Goal: Complete application form: Complete application form

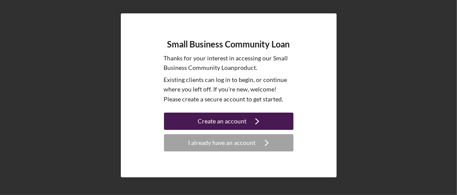
click at [274, 123] on button "Create an account Icon/Navigate" at bounding box center [229, 121] width 130 height 17
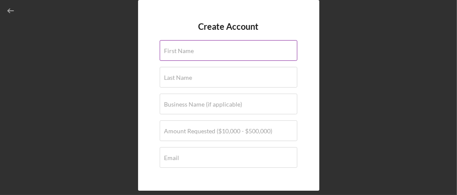
click at [194, 51] on input "First Name" at bounding box center [229, 50] width 138 height 21
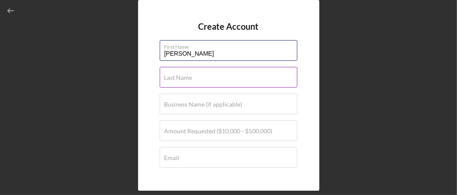
type input "[PERSON_NAME]"
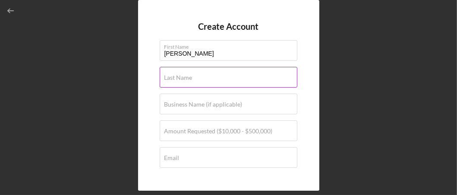
click at [170, 75] on label "Last Name" at bounding box center [178, 77] width 28 height 7
click at [170, 75] on input "Last Name" at bounding box center [229, 77] width 138 height 21
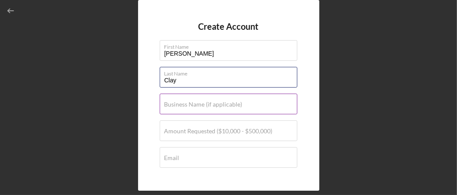
type input "Clay"
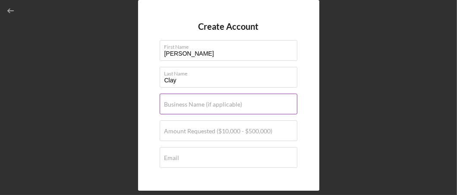
click at [172, 107] on label "Business Name (if applicable)" at bounding box center [203, 104] width 78 height 7
click at [172, 107] on input "Business Name (if applicable)" at bounding box center [229, 104] width 138 height 21
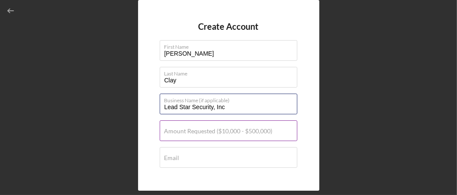
type input "Lead Star Security, Inc"
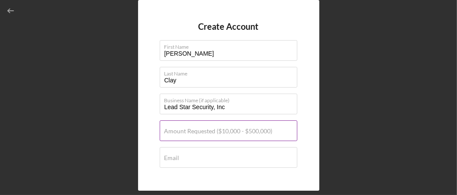
click at [173, 133] on label "Amount Requested ($10,000 - $500,000)" at bounding box center [218, 131] width 108 height 7
click at [173, 133] on input "Amount Requested ($10,000 - $500,000)" at bounding box center [229, 130] width 138 height 21
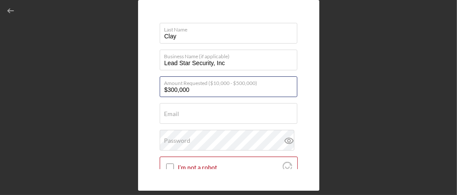
scroll to position [86, 0]
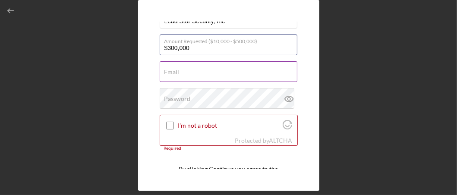
type input "$300,000"
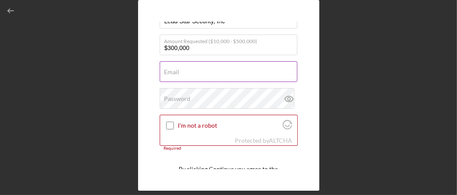
click at [180, 74] on input "Email" at bounding box center [229, 71] width 138 height 21
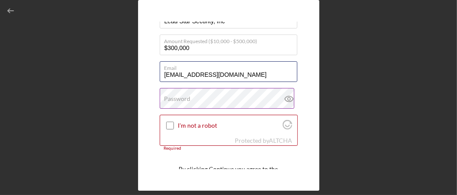
type input "[EMAIL_ADDRESS][DOMAIN_NAME]"
click at [171, 98] on label "Password" at bounding box center [177, 98] width 26 height 7
click at [189, 96] on label "Password" at bounding box center [177, 98] width 26 height 7
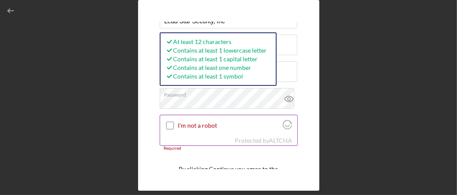
click at [171, 124] on input "I'm not a robot" at bounding box center [170, 126] width 8 height 8
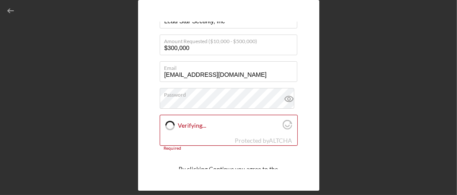
checkbox input "true"
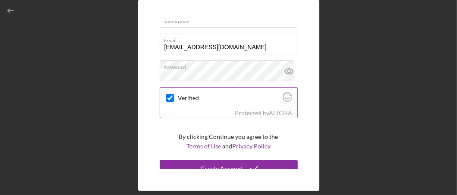
scroll to position [121, 0]
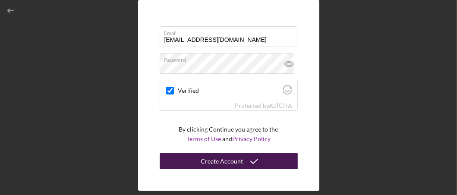
click at [237, 162] on div "Create Account" at bounding box center [222, 161] width 42 height 17
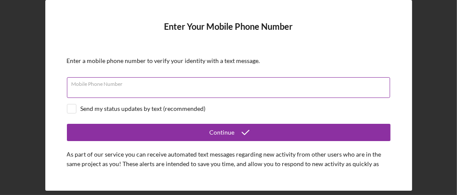
click at [168, 92] on input "Mobile Phone Number" at bounding box center [228, 87] width 323 height 21
type input "[PHONE_NUMBER]"
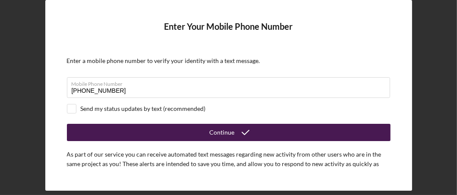
click at [239, 131] on icon "submit" at bounding box center [246, 133] width 22 height 22
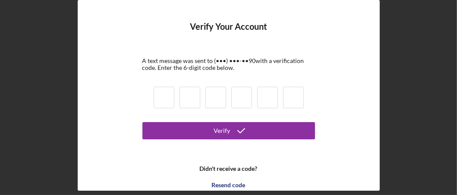
click at [170, 104] on input at bounding box center [164, 98] width 21 height 22
type input "0"
type input "6"
type input "4"
type input "1"
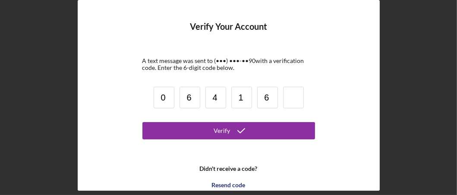
type input "6"
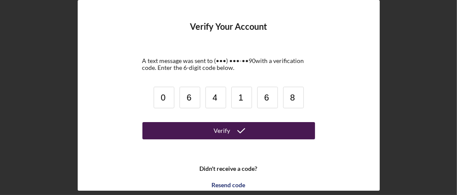
type input "8"
click at [216, 134] on div "Verify" at bounding box center [222, 130] width 16 height 17
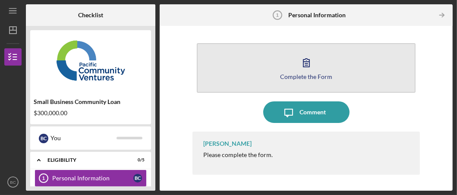
click at [308, 66] on icon "button" at bounding box center [307, 63] width 22 height 22
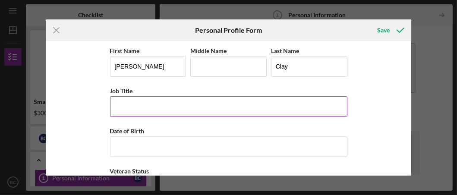
click at [156, 107] on input "Job Title" at bounding box center [228, 106] width 237 height 21
type input "CEO"
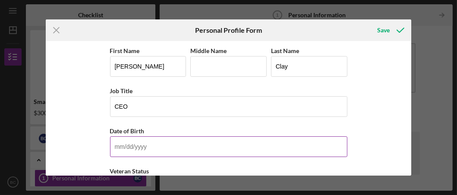
click at [157, 145] on input "Date of Birth" at bounding box center [228, 146] width 237 height 21
click at [157, 149] on input "[DATE]" at bounding box center [228, 146] width 237 height 21
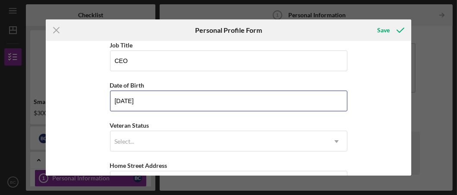
scroll to position [86, 0]
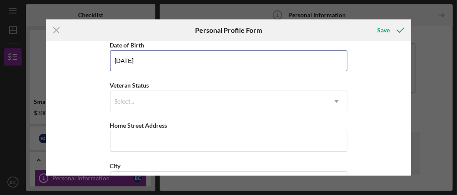
type input "[DATE]"
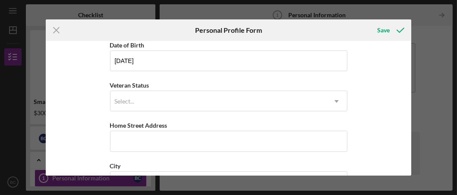
click at [327, 81] on div "Veteran Status Select... Icon/Dropdown Arrow" at bounding box center [228, 96] width 237 height 32
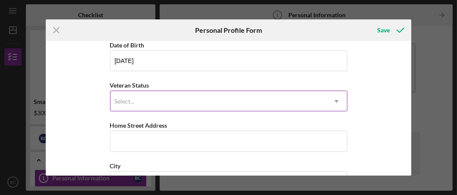
click at [145, 97] on div "Select..." at bounding box center [219, 102] width 216 height 20
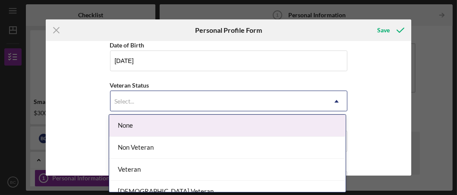
click at [149, 124] on div "None" at bounding box center [227, 126] width 237 height 22
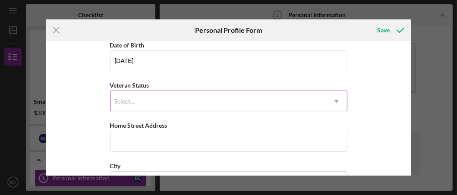
click at [146, 101] on div "Select..." at bounding box center [219, 102] width 216 height 20
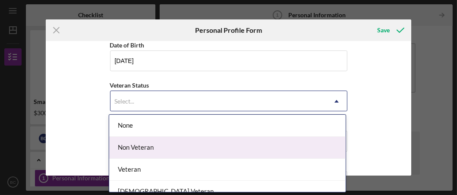
click at [145, 145] on div "Non Veteran" at bounding box center [227, 148] width 237 height 22
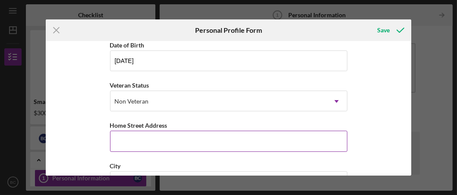
click at [129, 141] on input "Home Street Address" at bounding box center [228, 141] width 237 height 21
type input "[STREET_ADDRESS] STE. 245-141"
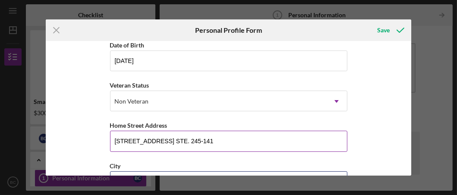
type input "[GEOGRAPHIC_DATA]"
type input "95834"
type input "CA"
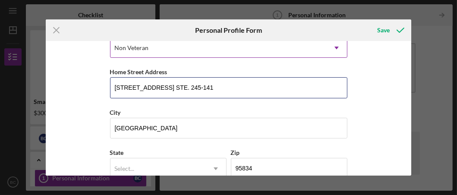
scroll to position [172, 0]
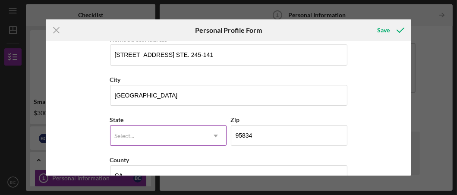
click at [141, 130] on div "Select..." at bounding box center [158, 136] width 95 height 20
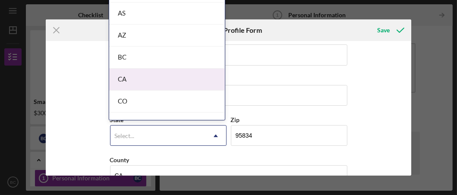
click at [134, 82] on div "CA" at bounding box center [167, 80] width 116 height 22
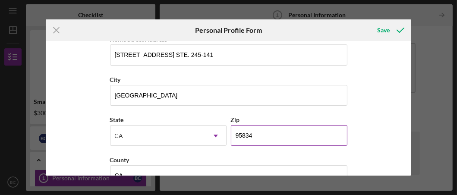
scroll to position [194, 0]
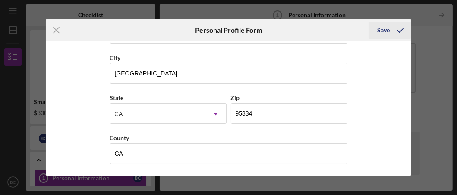
click at [385, 31] on div "Save" at bounding box center [383, 30] width 13 height 17
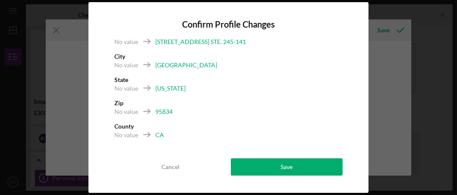
scroll to position [13, 0]
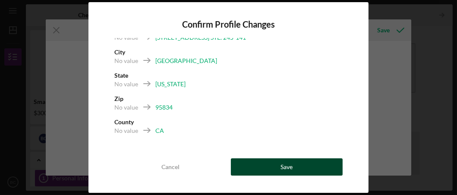
click at [273, 173] on button "Save" at bounding box center [287, 166] width 112 height 17
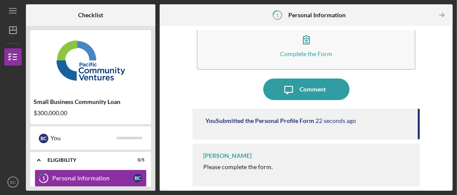
scroll to position [43, 0]
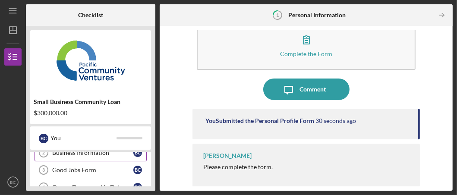
click at [107, 153] on div "Business Information" at bounding box center [92, 152] width 81 height 7
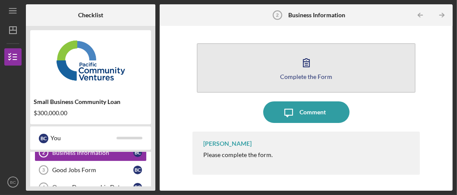
click at [306, 64] on icon "button" at bounding box center [307, 63] width 22 height 22
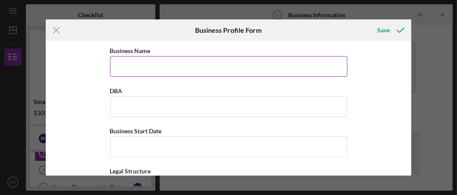
click at [145, 68] on input "Business Name" at bounding box center [228, 66] width 237 height 21
type input "Lead Star Security, Inc"
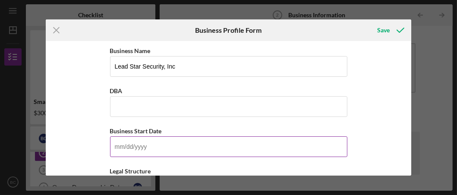
click at [156, 146] on input "Business Start Date" at bounding box center [228, 146] width 237 height 21
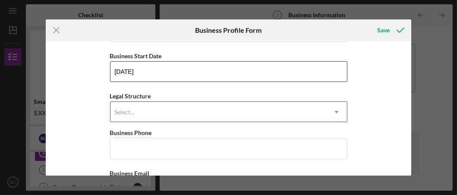
scroll to position [86, 0]
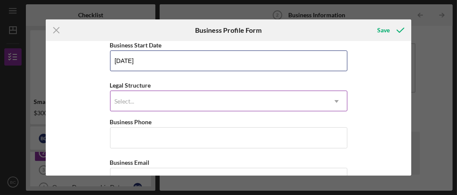
type input "[DATE]"
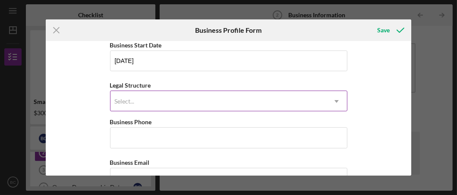
click at [136, 103] on div "Select..." at bounding box center [219, 102] width 216 height 20
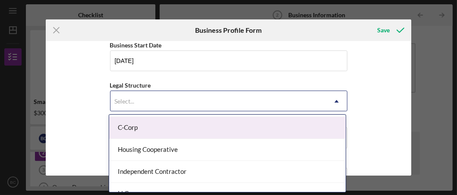
click at [162, 130] on div "C-Corp" at bounding box center [227, 128] width 237 height 22
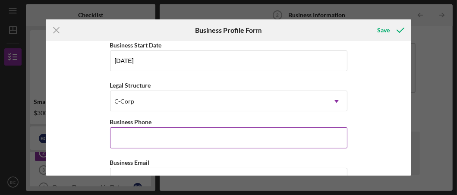
click at [147, 137] on input "Business Phone" at bounding box center [228, 137] width 237 height 21
type input "[PHONE_NUMBER]"
type input "[STREET_ADDRESS]"
type input "[GEOGRAPHIC_DATA] (County)"
type input "95834"
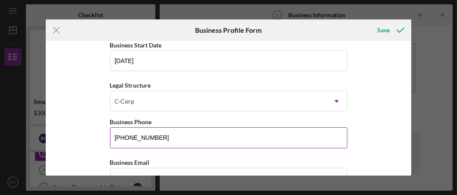
type input "CA"
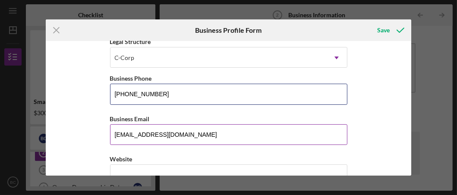
scroll to position [172, 0]
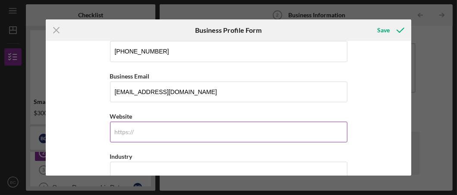
click at [135, 131] on input "Website" at bounding box center [228, 132] width 237 height 21
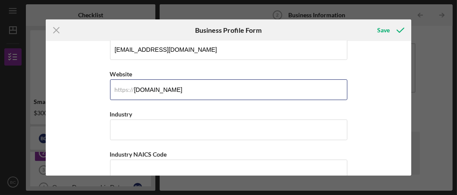
scroll to position [215, 0]
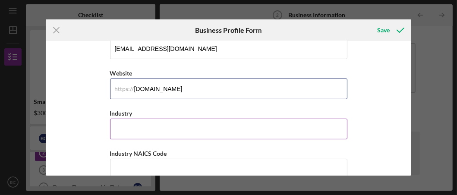
type input "[DOMAIN_NAME]"
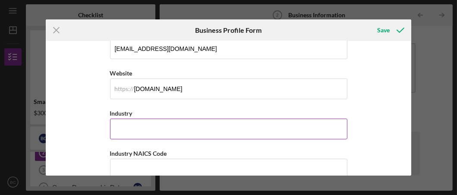
click at [154, 128] on input "Industry" at bounding box center [228, 129] width 237 height 21
type input "Security and Investigations"
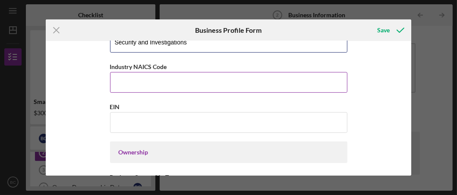
scroll to position [259, 0]
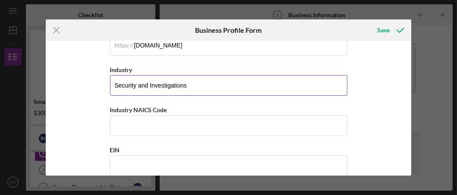
click at [192, 83] on input "Security and Investigations" at bounding box center [228, 85] width 237 height 21
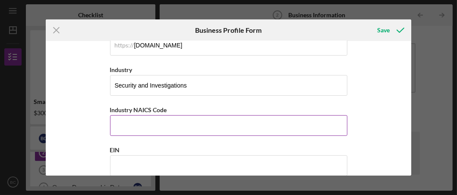
click at [122, 128] on input "Industry NAICS Code" at bounding box center [228, 125] width 237 height 21
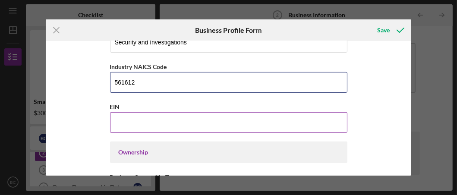
type input "561612"
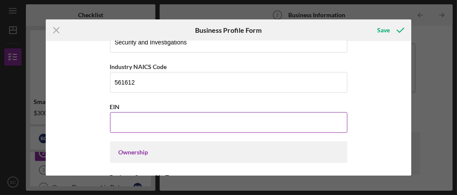
click at [160, 125] on input "EIN" at bounding box center [228, 122] width 237 height 21
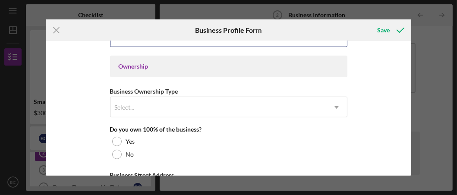
type input "[US_EMPLOYER_IDENTIFICATION_NUMBER]"
click at [148, 66] on div "Ownership" at bounding box center [229, 66] width 220 height 7
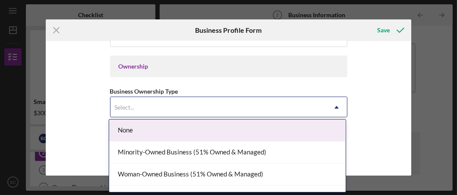
click at [133, 107] on div "Select..." at bounding box center [125, 107] width 20 height 7
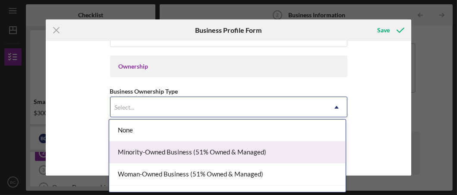
scroll to position [15, 0]
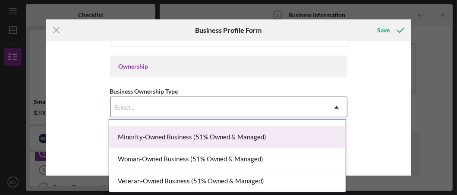
click at [176, 140] on div "Minority-Owned Business (51% Owned & Managed)" at bounding box center [227, 137] width 237 height 22
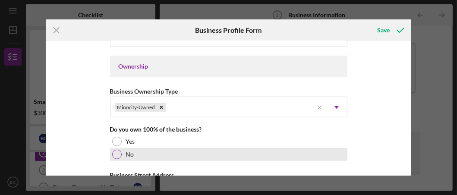
click at [115, 154] on div at bounding box center [116, 154] width 9 height 9
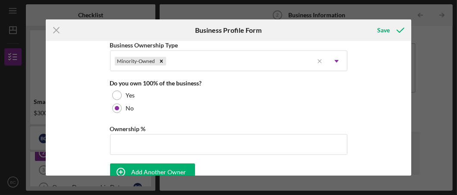
scroll to position [475, 0]
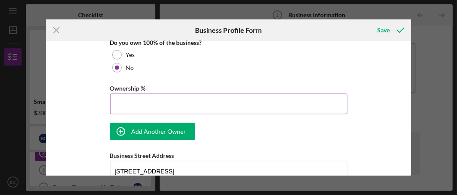
click at [128, 106] on input "Ownership %" at bounding box center [228, 104] width 237 height 21
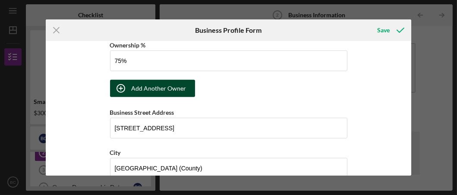
type input "75.00%"
click at [146, 91] on div "Add Another Owner" at bounding box center [159, 88] width 55 height 17
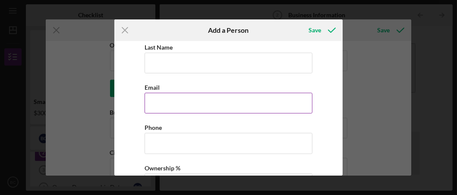
scroll to position [13, 0]
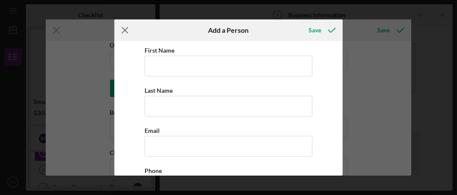
click at [125, 30] on line at bounding box center [125, 31] width 6 height 6
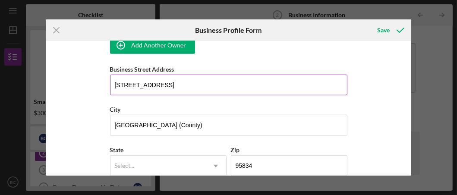
scroll to position [604, 0]
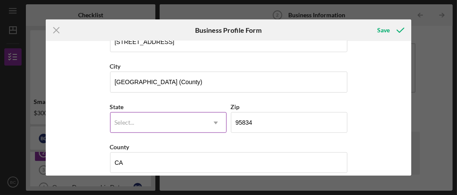
click at [216, 122] on icon "Icon/Dropdown Arrow" at bounding box center [216, 123] width 21 height 21
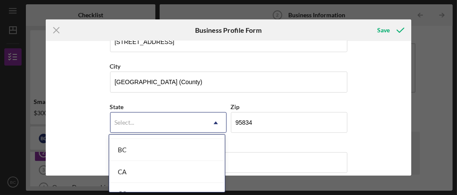
scroll to position [215, 0]
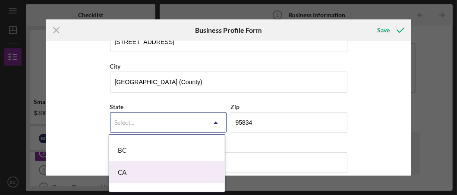
click at [165, 170] on div "CA" at bounding box center [167, 172] width 116 height 22
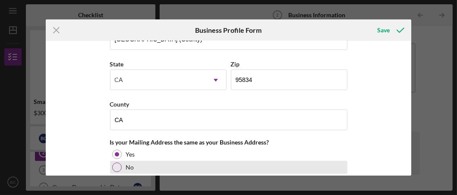
scroll to position [690, 0]
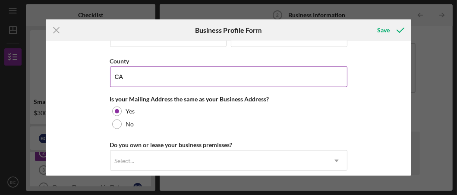
drag, startPoint x: 127, startPoint y: 76, endPoint x: 112, endPoint y: 77, distance: 15.2
click at [112, 77] on input "CA" at bounding box center [228, 76] width 237 height 21
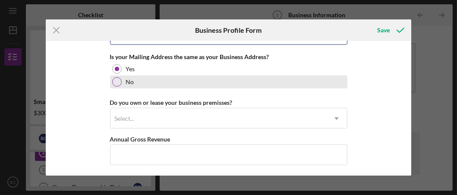
scroll to position [733, 0]
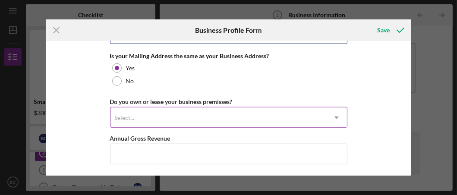
type input "[GEOGRAPHIC_DATA]"
click at [335, 117] on use at bounding box center [337, 118] width 4 height 3
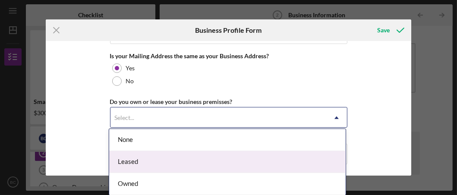
click at [174, 164] on div "Leased" at bounding box center [227, 162] width 237 height 22
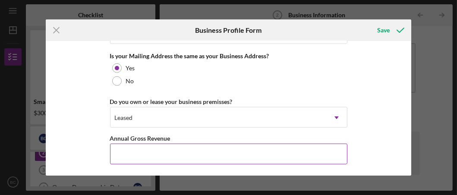
scroll to position [777, 0]
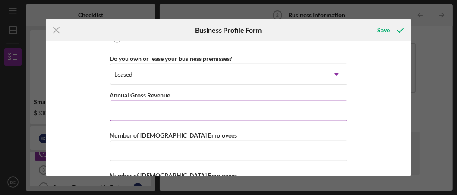
click at [119, 107] on input "Annual Gross Revenue" at bounding box center [228, 111] width 237 height 21
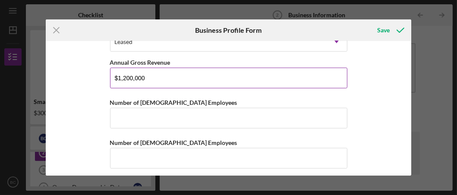
scroll to position [813, 0]
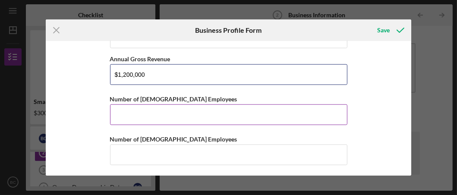
type input "$1,200,000"
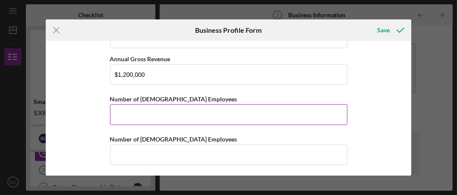
click at [149, 115] on input "Number of [DEMOGRAPHIC_DATA] Employees" at bounding box center [228, 114] width 237 height 21
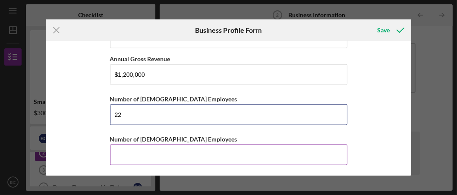
type input "22"
click at [117, 155] on input "Number of [DEMOGRAPHIC_DATA] Employees" at bounding box center [228, 155] width 237 height 21
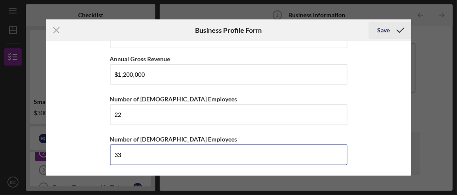
type input "33"
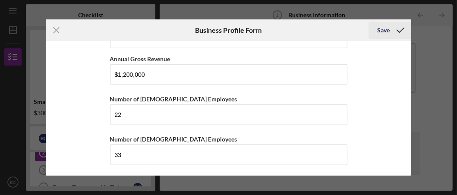
click at [385, 28] on div "Save" at bounding box center [383, 30] width 13 height 17
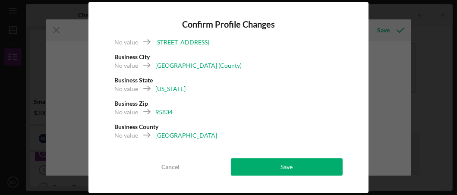
scroll to position [13, 0]
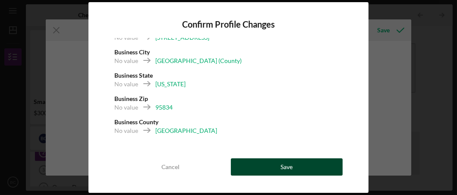
click at [286, 167] on div "Save" at bounding box center [287, 166] width 12 height 17
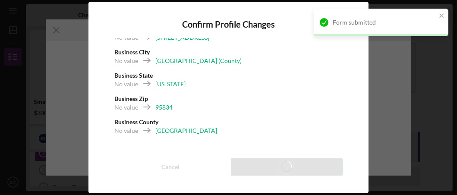
scroll to position [813, 0]
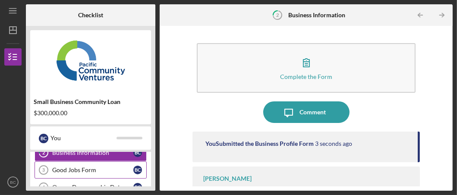
click at [103, 170] on div "Good Jobs Form" at bounding box center [92, 170] width 81 height 7
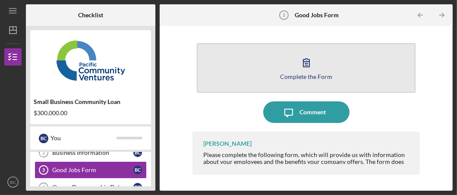
click at [305, 66] on icon "button" at bounding box center [307, 63] width 22 height 22
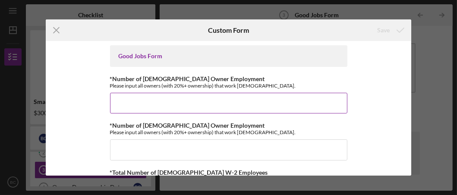
click at [123, 103] on input "*Number of [DEMOGRAPHIC_DATA] Owner Employment" at bounding box center [228, 103] width 237 height 21
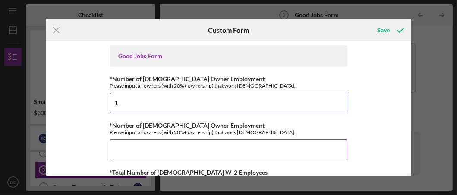
type input "1"
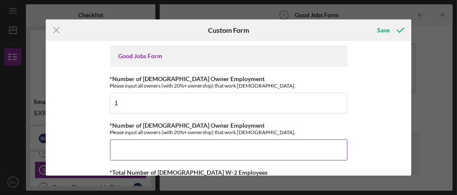
click at [144, 149] on input "*Number of [DEMOGRAPHIC_DATA] Owner Employment" at bounding box center [228, 149] width 237 height 21
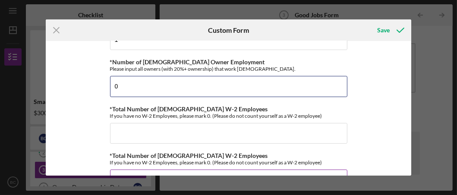
scroll to position [86, 0]
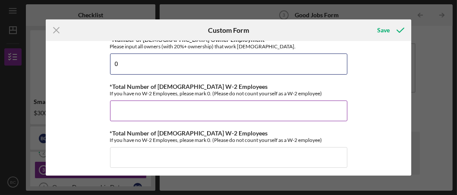
type input "0"
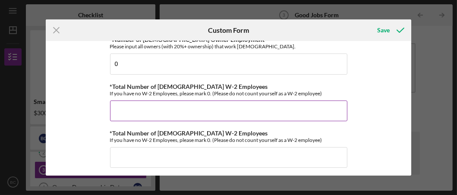
click at [141, 109] on input "*Total Number of [DEMOGRAPHIC_DATA] W-2 Employees" at bounding box center [228, 111] width 237 height 21
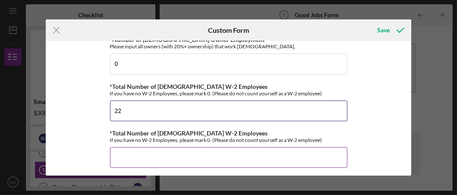
type input "22"
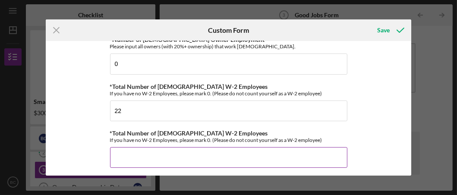
click at [119, 152] on input "*Total Number of [DEMOGRAPHIC_DATA] W-2 Employees" at bounding box center [228, 157] width 237 height 21
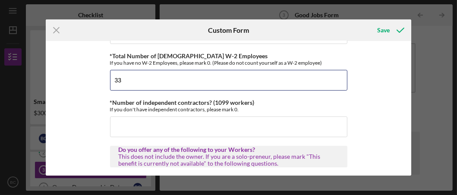
scroll to position [172, 0]
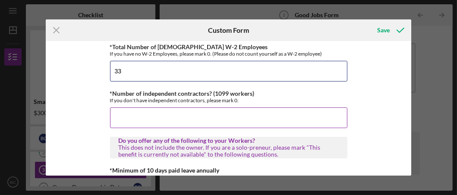
type input "33"
click at [158, 119] on input "*Number of independent contractors? (1099 workers)" at bounding box center [228, 117] width 237 height 21
type input "1"
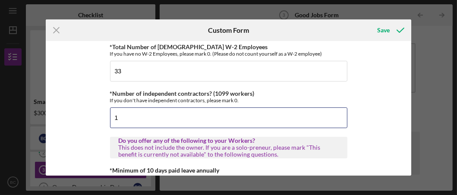
scroll to position [259, 0]
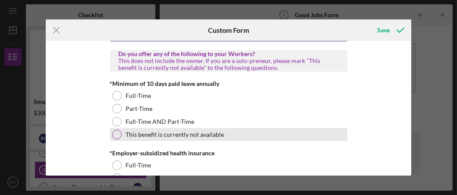
type input "1"
click at [114, 134] on div at bounding box center [116, 134] width 9 height 9
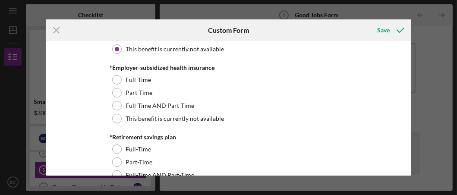
scroll to position [345, 0]
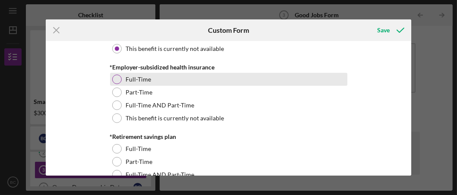
click at [117, 79] on div at bounding box center [116, 79] width 9 height 9
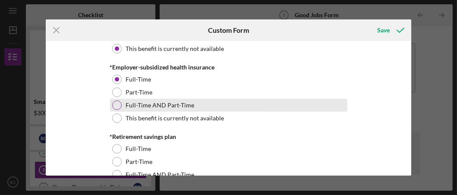
scroll to position [388, 0]
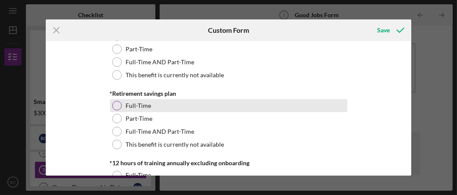
drag, startPoint x: 116, startPoint y: 106, endPoint x: 145, endPoint y: 104, distance: 29.0
click at [116, 106] on div at bounding box center [116, 105] width 9 height 9
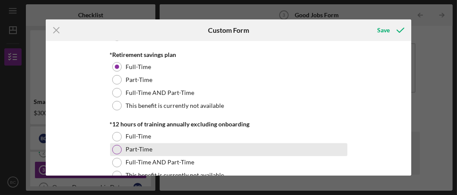
scroll to position [475, 0]
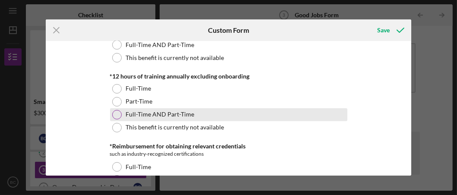
click at [119, 112] on div at bounding box center [116, 114] width 9 height 9
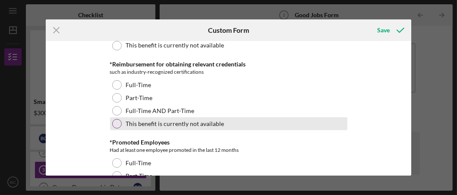
scroll to position [561, 0]
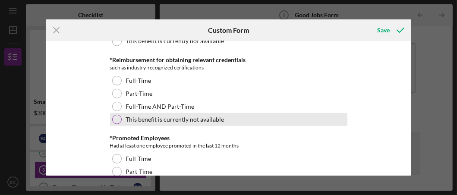
click at [117, 120] on div at bounding box center [116, 119] width 9 height 9
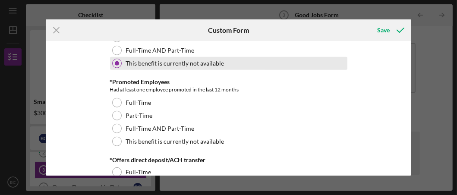
scroll to position [648, 0]
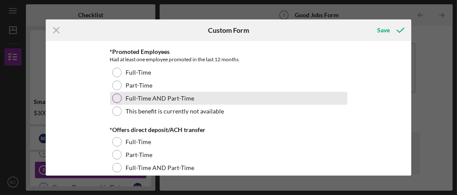
drag, startPoint x: 117, startPoint y: 97, endPoint x: 149, endPoint y: 95, distance: 32.9
click at [117, 97] on div at bounding box center [116, 98] width 9 height 9
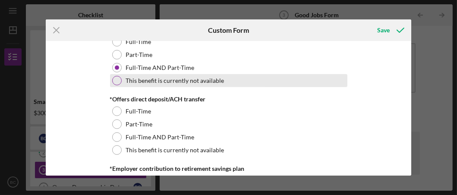
scroll to position [690, 0]
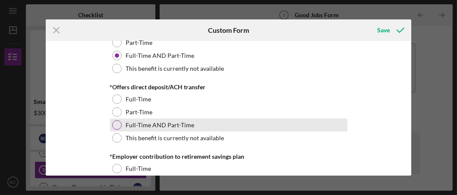
click at [118, 124] on div at bounding box center [116, 124] width 9 height 9
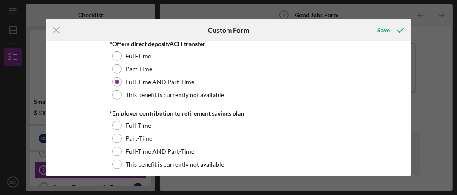
scroll to position [777, 0]
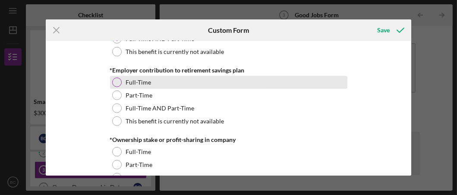
click at [116, 83] on div at bounding box center [116, 82] width 9 height 9
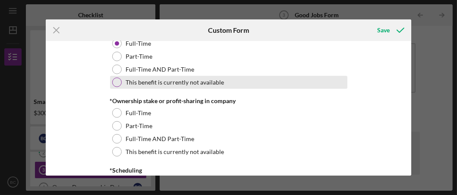
scroll to position [820, 0]
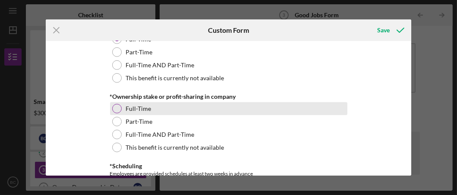
click at [116, 107] on div at bounding box center [116, 108] width 9 height 9
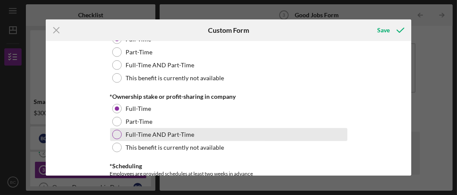
click at [116, 133] on div at bounding box center [116, 134] width 9 height 9
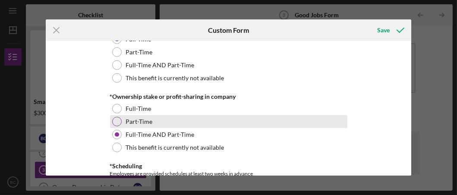
scroll to position [907, 0]
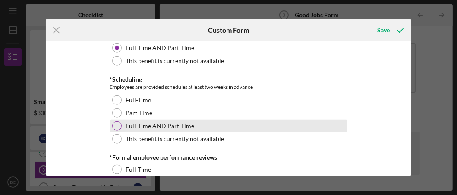
click at [117, 124] on div at bounding box center [116, 125] width 9 height 9
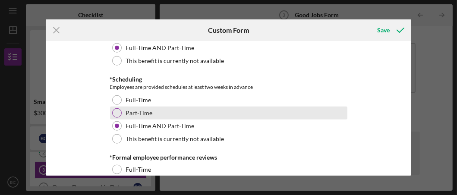
scroll to position [993, 0]
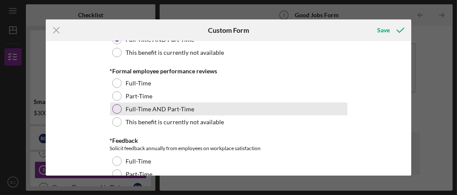
click at [117, 107] on div at bounding box center [116, 108] width 9 height 9
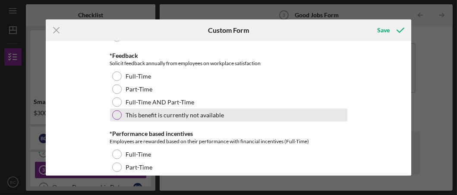
scroll to position [1079, 0]
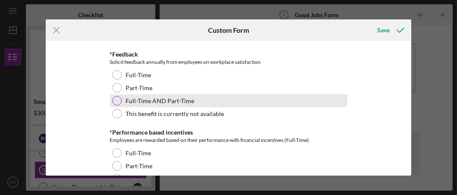
click at [119, 100] on div at bounding box center [116, 100] width 9 height 9
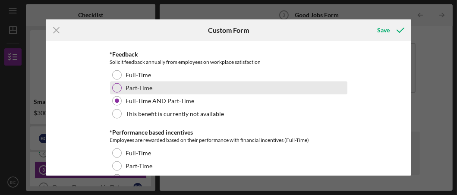
scroll to position [1122, 0]
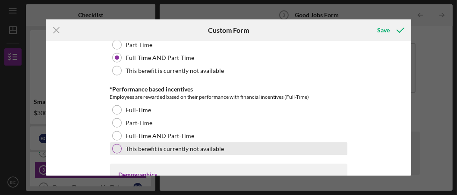
drag, startPoint x: 115, startPoint y: 151, endPoint x: 149, endPoint y: 146, distance: 33.6
click at [115, 151] on div at bounding box center [116, 148] width 9 height 9
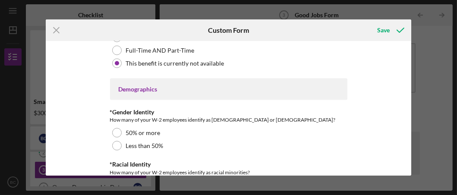
scroll to position [1209, 0]
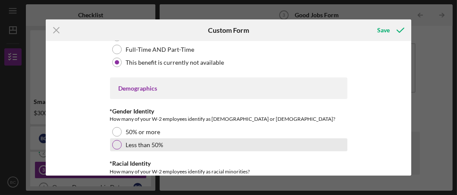
click at [119, 144] on div at bounding box center [116, 144] width 9 height 9
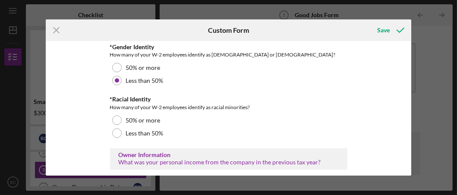
scroll to position [1295, 0]
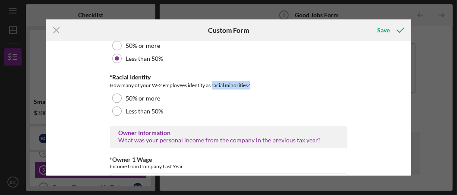
drag, startPoint x: 211, startPoint y: 85, endPoint x: 250, endPoint y: 87, distance: 38.5
click at [250, 87] on div "How many of your W-2 employees identify as racial minorities?" at bounding box center [228, 85] width 237 height 9
drag, startPoint x: 250, startPoint y: 87, endPoint x: 234, endPoint y: 86, distance: 16.0
copy div "racial minorities?"
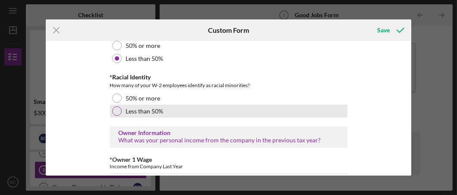
click at [116, 111] on div at bounding box center [116, 111] width 9 height 9
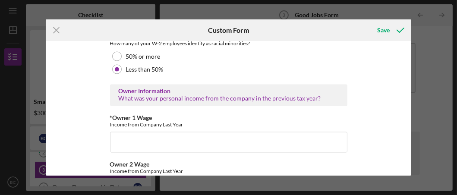
scroll to position [1338, 0]
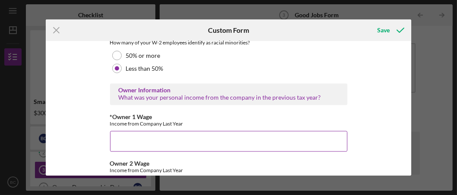
click at [158, 141] on input "*Owner 1 Wage" at bounding box center [228, 141] width 237 height 21
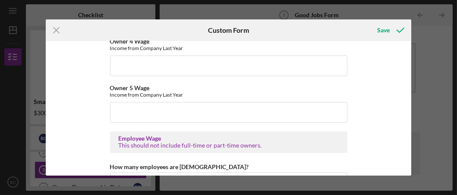
scroll to position [1597, 0]
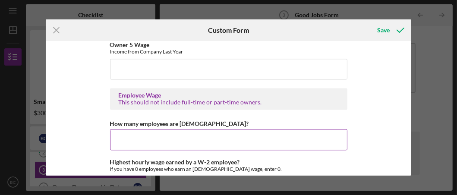
type input "65,500.00"
click at [144, 138] on input "How many employees are [DEMOGRAPHIC_DATA]?" at bounding box center [228, 139] width 237 height 21
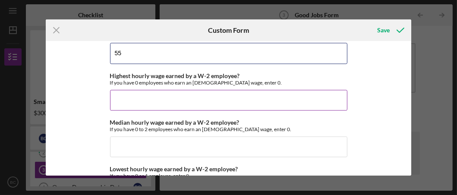
type input "55"
click at [117, 97] on input "Highest hourly wage earned by a W-2 employee?" at bounding box center [228, 100] width 237 height 21
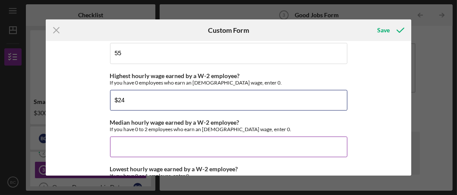
type input "$24"
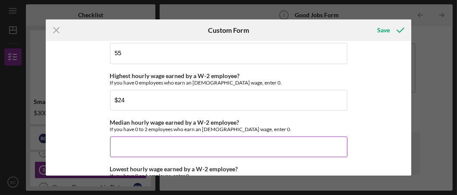
click at [179, 145] on input "Median hourly wage earned by a W-2 employee?" at bounding box center [228, 146] width 237 height 21
click at [130, 144] on input "Median hourly wage earned by a W-2 employee?" at bounding box center [228, 146] width 237 height 21
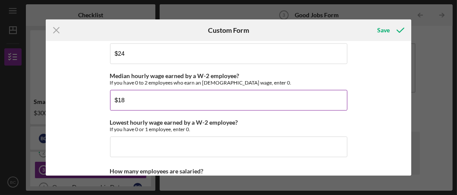
scroll to position [1770, 0]
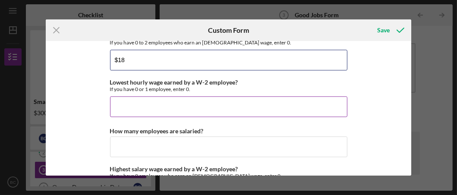
type input "$18"
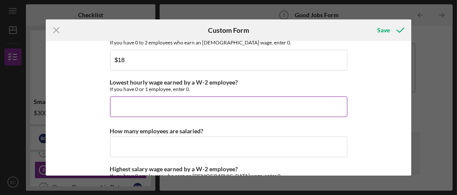
click at [166, 104] on input "Lowest hourly wage earned by a W-2 employee?" at bounding box center [228, 106] width 237 height 21
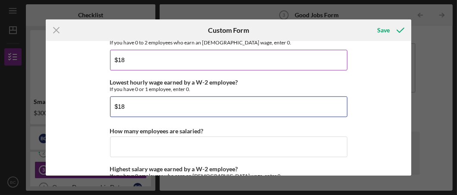
type input "$18"
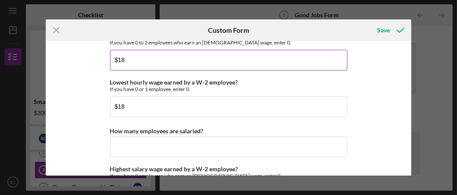
drag, startPoint x: 123, startPoint y: 58, endPoint x: 118, endPoint y: 60, distance: 5.9
click at [118, 60] on input "$18" at bounding box center [228, 60] width 237 height 21
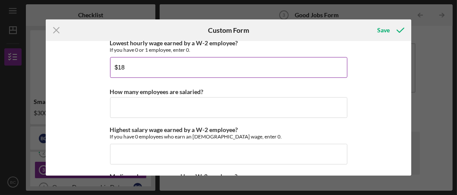
scroll to position [1813, 0]
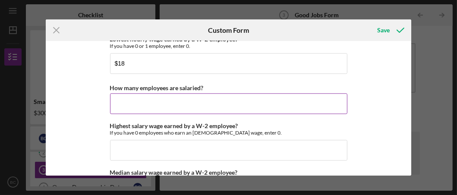
type input "$19"
click at [149, 103] on input "How many employees are salaried?" at bounding box center [228, 103] width 237 height 21
type input "1"
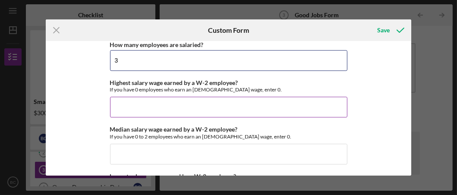
type input "3"
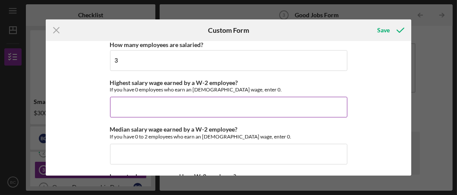
click at [131, 104] on input "Highest salary wage earned by a W-2 employee?" at bounding box center [228, 107] width 237 height 21
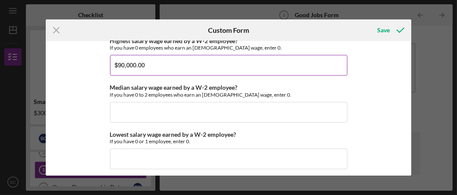
scroll to position [1900, 0]
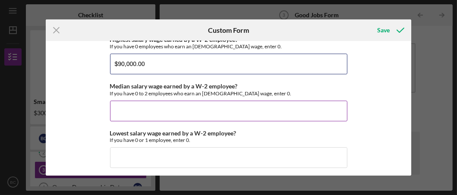
type input "$90,000.00"
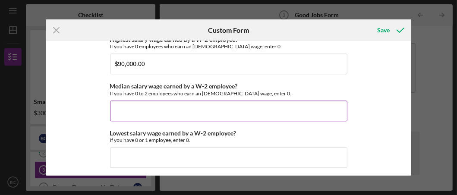
click at [125, 109] on input "Median salary wage earned by a W-2 employee?" at bounding box center [228, 111] width 237 height 21
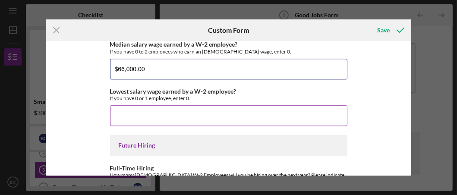
scroll to position [1943, 0]
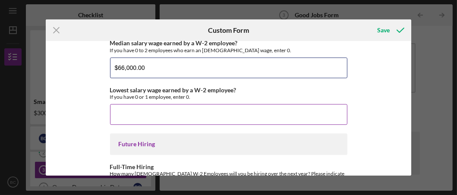
type input "$66,000.00"
click at [140, 111] on input "Lowest salary wage earned by a W-2 employee?" at bounding box center [228, 114] width 237 height 21
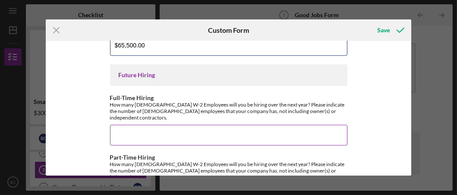
scroll to position [2029, 0]
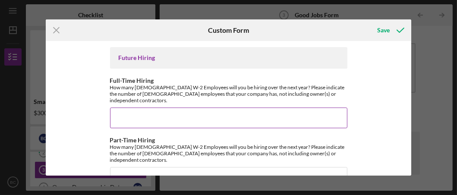
type input "$65,500.00"
click at [145, 108] on input "Full-Time Hiring" at bounding box center [228, 117] width 237 height 21
type input "5"
click at [119, 107] on input "Full-Time Hiring" at bounding box center [228, 117] width 237 height 21
type input "3"
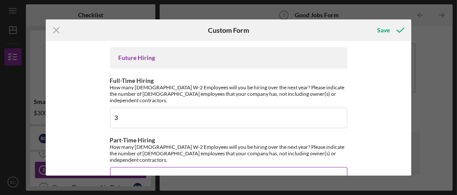
click at [151, 167] on input "Part-Time Hiring" at bounding box center [228, 177] width 237 height 21
type input "6"
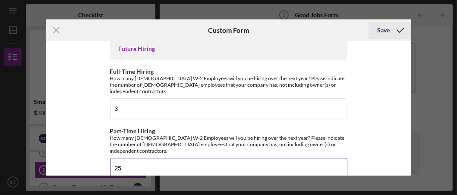
type input "25"
click at [386, 31] on div "Save" at bounding box center [383, 30] width 13 height 17
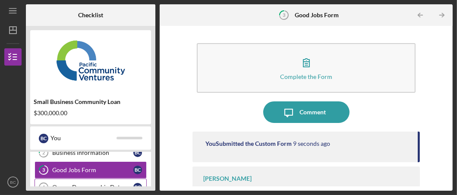
scroll to position [86, 0]
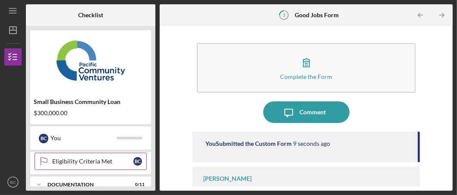
click at [103, 160] on div "Eligibility Criteria Met" at bounding box center [92, 161] width 81 height 7
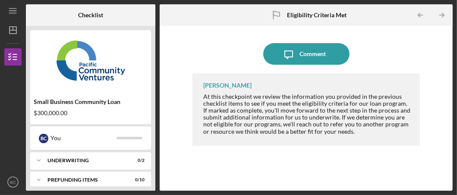
scroll to position [86, 0]
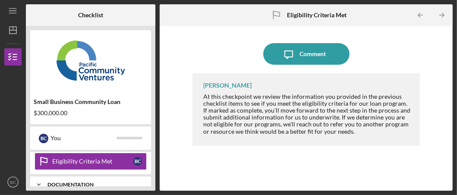
click at [90, 179] on div "Icon/Expander Documentation 0 / 11" at bounding box center [90, 184] width 121 height 17
click at [99, 180] on div "Icon/Expander Documentation 0 / 11" at bounding box center [90, 185] width 121 height 18
click at [60, 180] on div "Icon/Expander Documentation 0 / 11" at bounding box center [90, 184] width 121 height 17
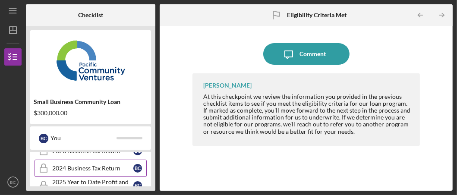
scroll to position [130, 0]
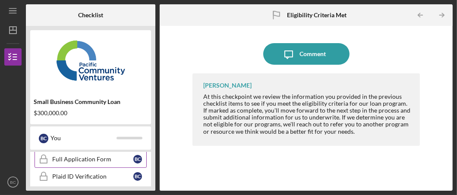
click at [112, 161] on div "Full Application Form" at bounding box center [92, 159] width 81 height 7
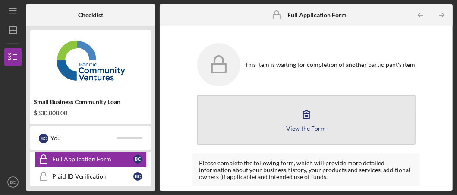
scroll to position [0, 0]
click at [305, 114] on icon "button" at bounding box center [307, 114] width 6 height 8
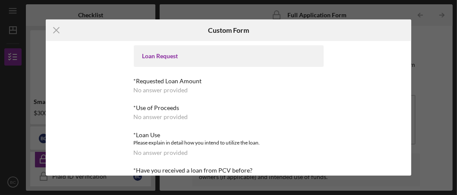
click at [162, 57] on div "Loan Request" at bounding box center [228, 56] width 173 height 7
click at [170, 85] on div "*Requested Loan Amount No answer provided" at bounding box center [229, 86] width 190 height 16
click at [200, 93] on div "*Requested Loan Amount No answer provided" at bounding box center [229, 86] width 190 height 16
click at [58, 29] on line at bounding box center [57, 31] width 6 height 6
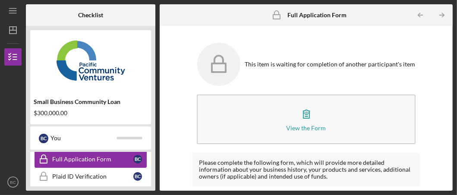
scroll to position [86, 0]
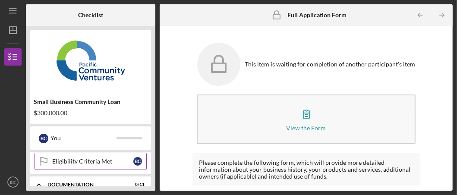
click at [116, 159] on div "Eligibility Criteria Met" at bounding box center [92, 161] width 81 height 7
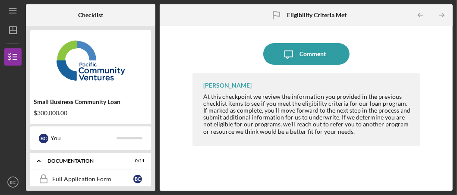
scroll to position [130, 0]
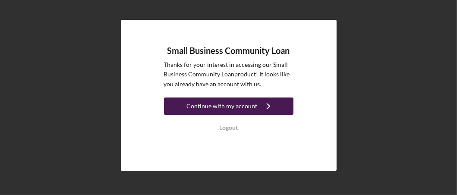
click at [215, 108] on div "Continue with my account" at bounding box center [222, 106] width 71 height 17
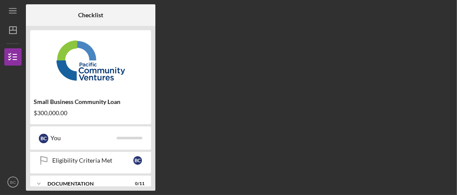
scroll to position [86, 0]
click at [93, 179] on div "Icon/Expander Documentation 0 / 11" at bounding box center [90, 184] width 121 height 17
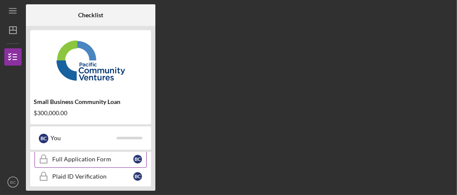
click at [99, 161] on div "Full Application Form" at bounding box center [92, 159] width 81 height 7
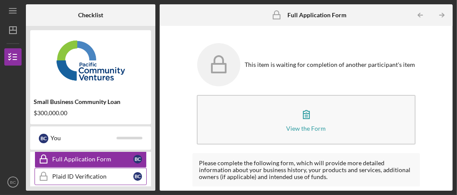
click at [89, 174] on div "Plaid ID Verification" at bounding box center [92, 176] width 81 height 7
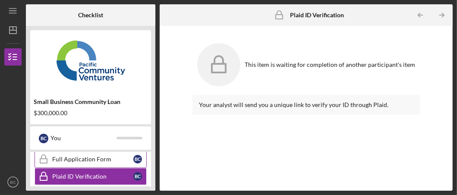
scroll to position [172, 0]
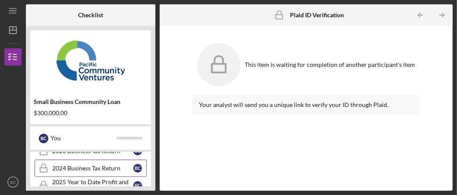
click at [99, 166] on div "2024 Business Tax Return" at bounding box center [92, 168] width 81 height 7
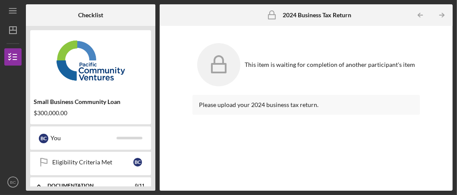
scroll to position [86, 0]
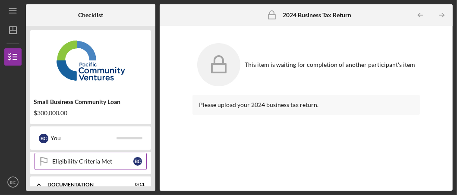
click at [100, 158] on div "Eligibility Criteria Met" at bounding box center [92, 161] width 81 height 7
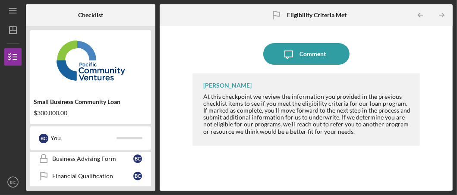
scroll to position [242, 0]
